Goal: Task Accomplishment & Management: Complete application form

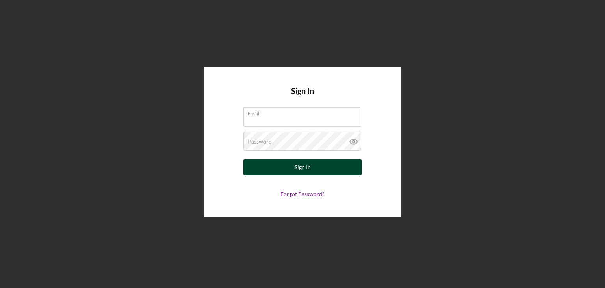
type input "[EMAIL_ADDRESS][DOMAIN_NAME]"
click at [325, 171] on button "Sign In" at bounding box center [302, 167] width 118 height 16
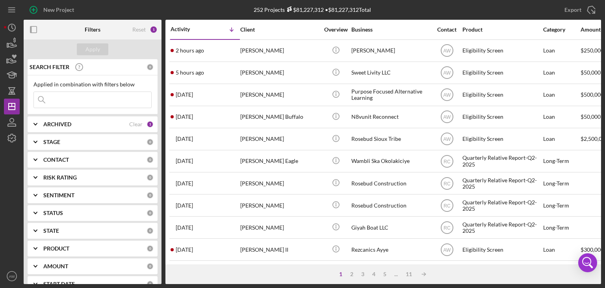
click at [82, 97] on input at bounding box center [92, 100] width 117 height 16
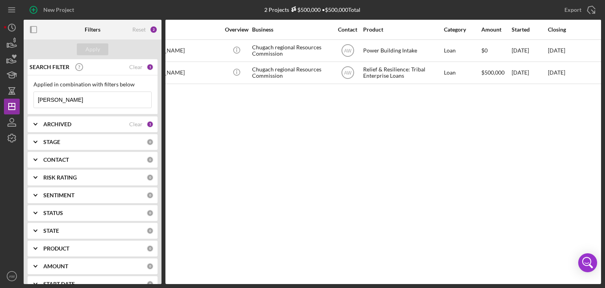
scroll to position [0, 112]
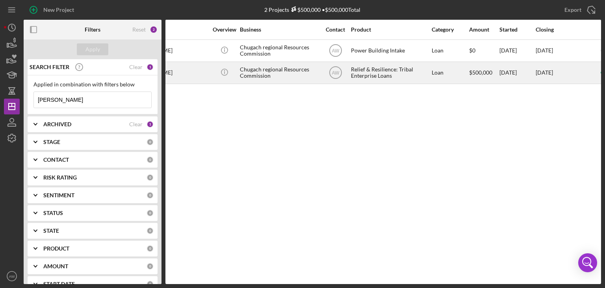
type input "[PERSON_NAME]"
click at [253, 73] on div "Chugach regional Resources Commission" at bounding box center [279, 72] width 79 height 21
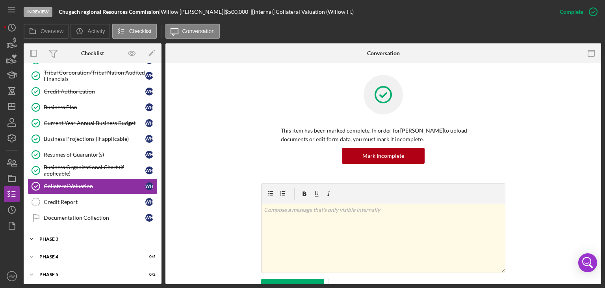
click at [77, 236] on div "Phase 3" at bounding box center [95, 238] width 112 height 5
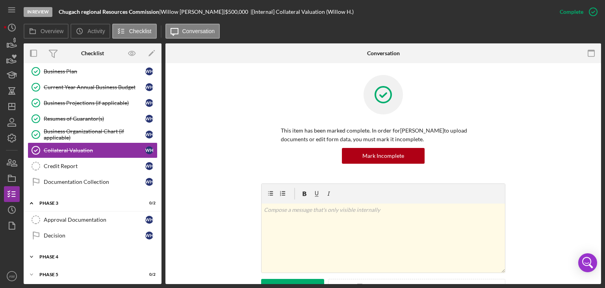
click at [58, 250] on div "Icon/Expander Phase 4 0 / 5" at bounding box center [93, 257] width 138 height 16
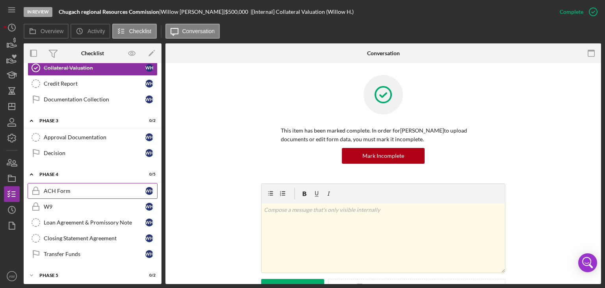
click at [61, 188] on div "ACH Form" at bounding box center [95, 191] width 102 height 6
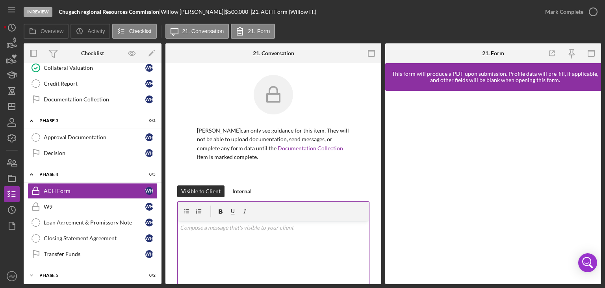
scroll to position [119, 0]
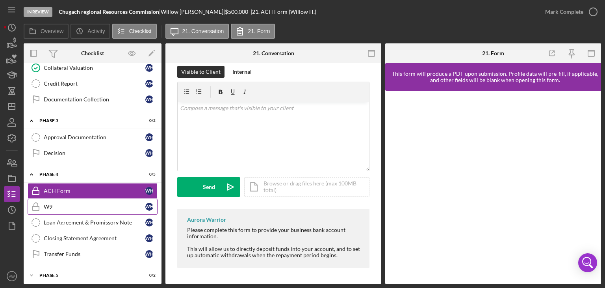
click at [76, 206] on link "W9 W9 W H" at bounding box center [93, 207] width 130 height 16
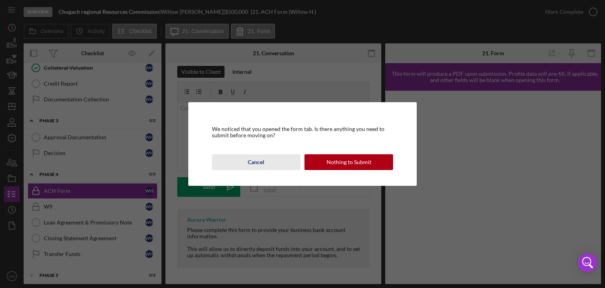
click at [246, 161] on button "Cancel" at bounding box center [256, 162] width 89 height 16
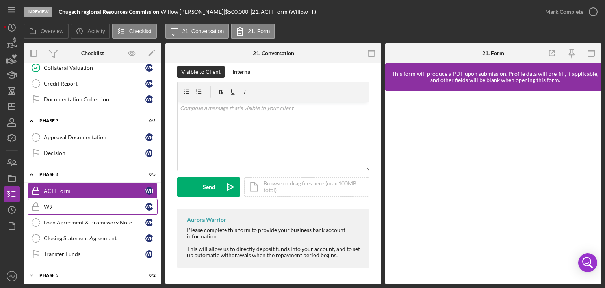
click at [47, 203] on div "W9" at bounding box center [95, 206] width 102 height 6
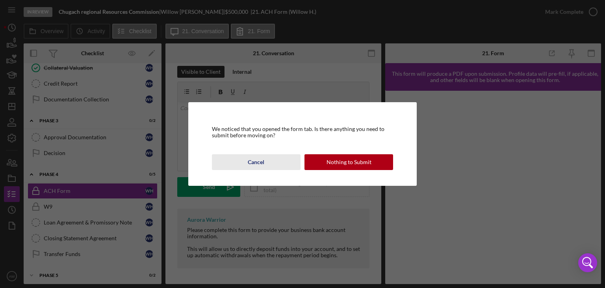
click at [259, 163] on div "Cancel" at bounding box center [256, 162] width 17 height 16
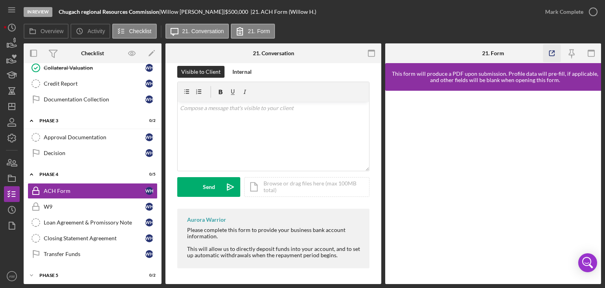
click at [553, 54] on icon "button" at bounding box center [552, 54] width 18 height 18
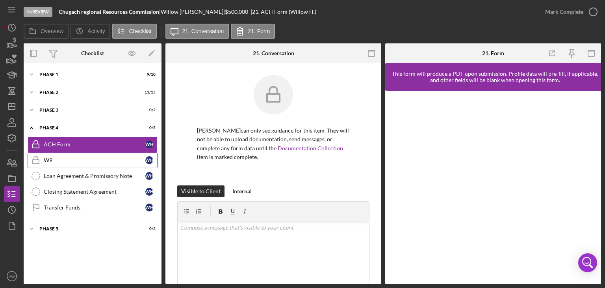
click at [51, 158] on div "W9" at bounding box center [95, 160] width 102 height 6
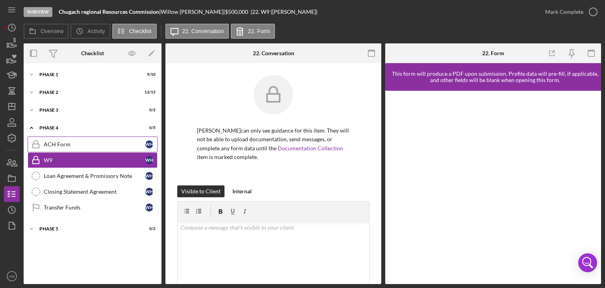
click at [49, 143] on div "ACH Form" at bounding box center [95, 144] width 102 height 6
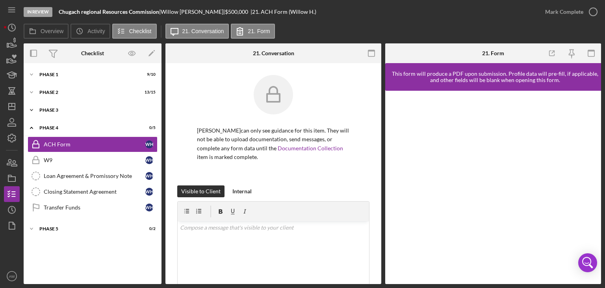
click at [67, 110] on div "Phase 3" at bounding box center [95, 110] width 112 height 5
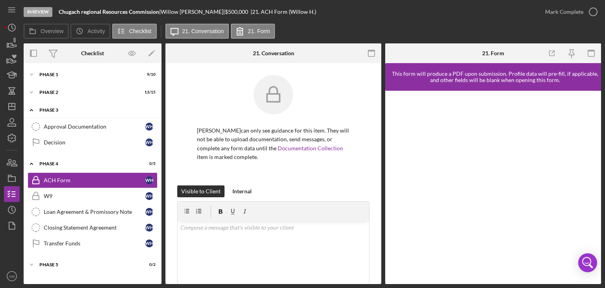
click at [65, 110] on div "Phase 3" at bounding box center [95, 110] width 112 height 5
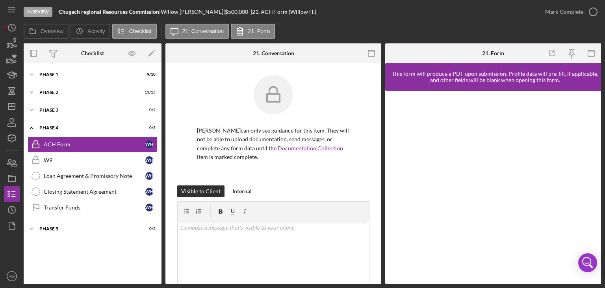
click at [113, 265] on div "Icon/Expander Phase 1 9 / 10 Icon/Expander Phase 2 13 / 15 Icon/Expander Phase …" at bounding box center [93, 173] width 138 height 213
